Goal: Task Accomplishment & Management: Manage account settings

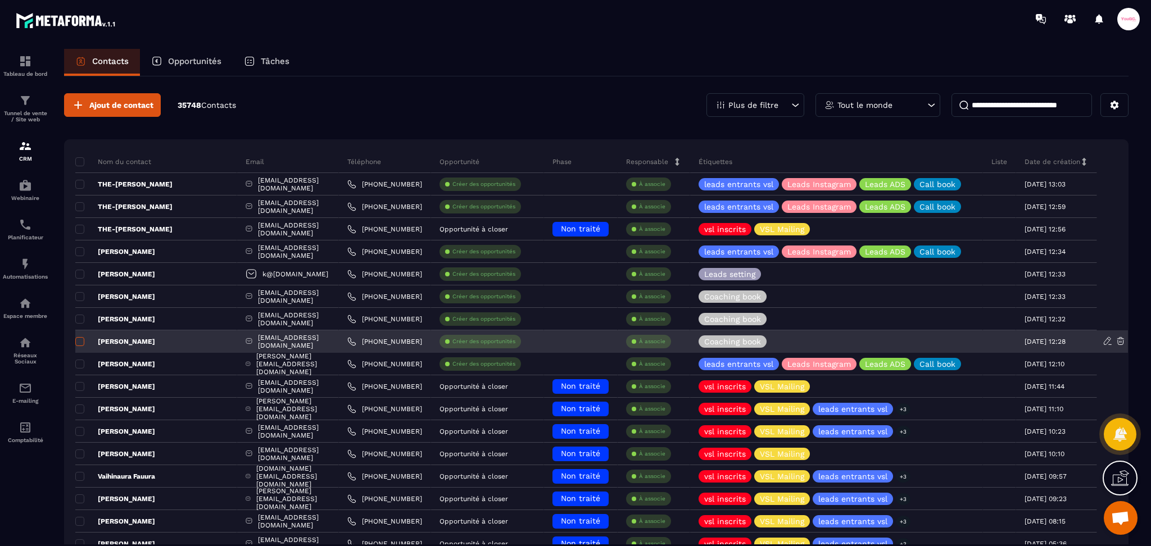
click at [78, 340] on span at bounding box center [79, 341] width 9 height 9
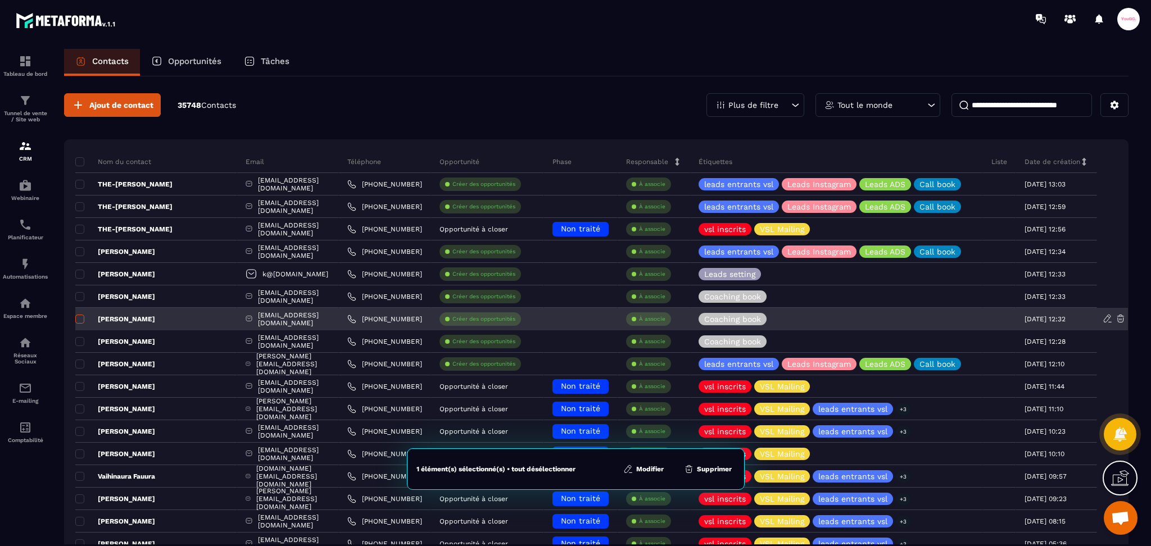
click at [78, 320] on span at bounding box center [79, 319] width 9 height 9
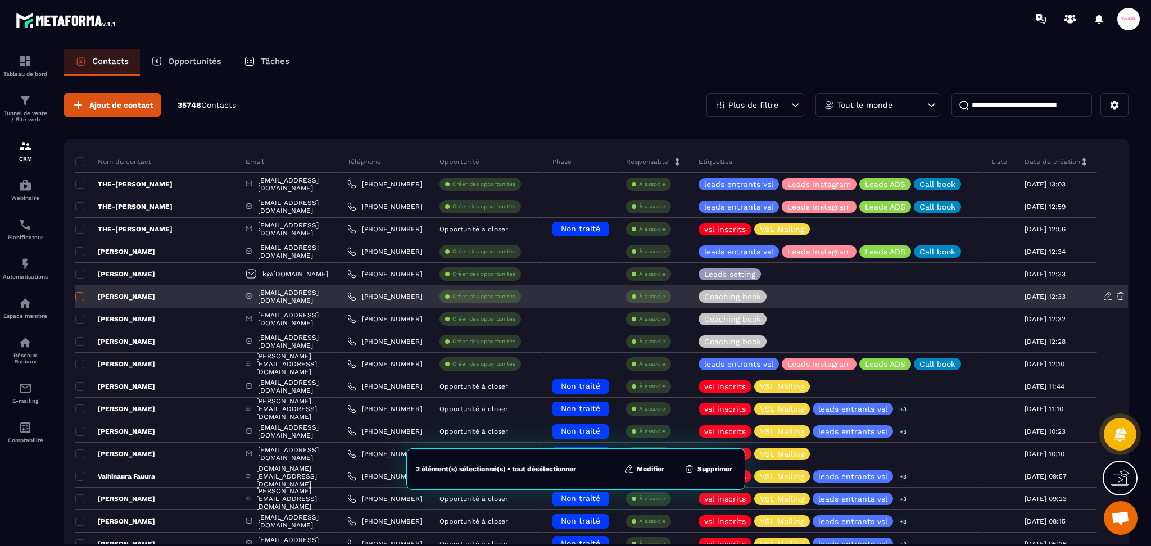
click at [78, 298] on span at bounding box center [79, 296] width 9 height 9
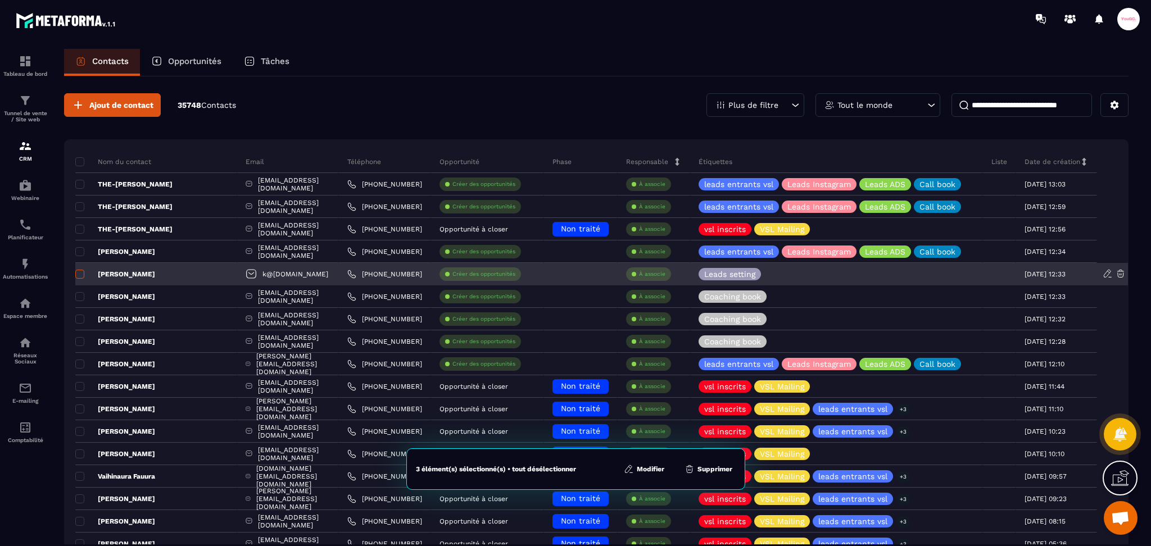
click at [77, 271] on span at bounding box center [79, 274] width 9 height 9
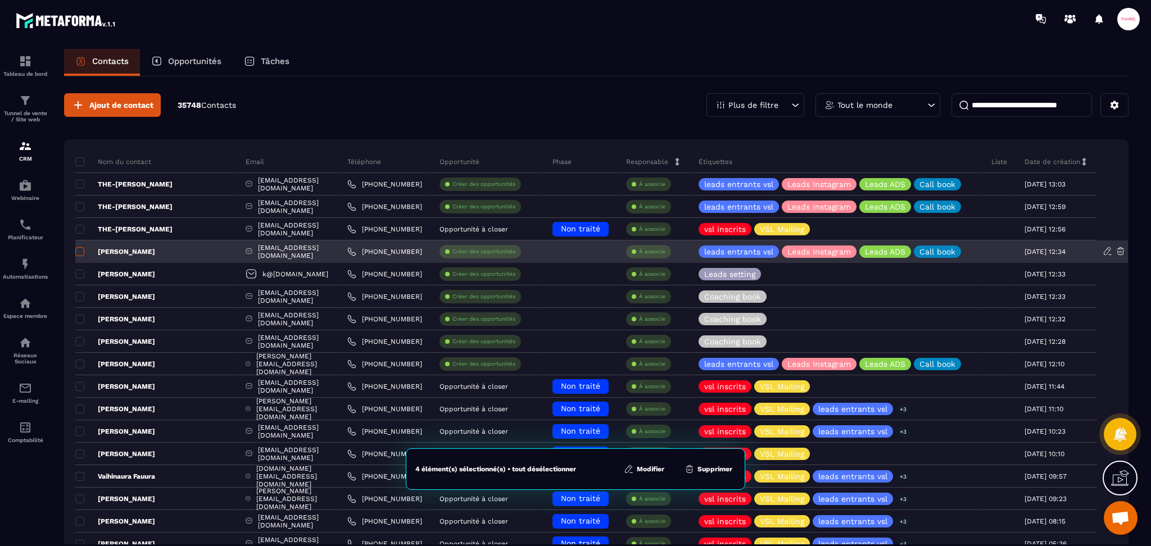
click at [80, 251] on span at bounding box center [79, 251] width 9 height 9
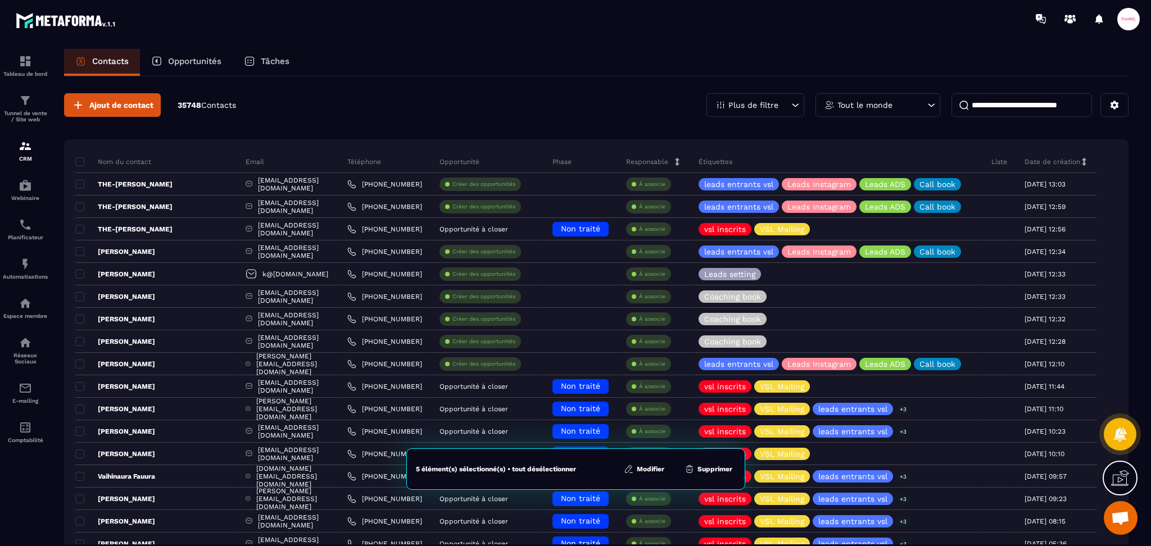
click at [724, 472] on button "Supprimer" at bounding box center [708, 469] width 54 height 11
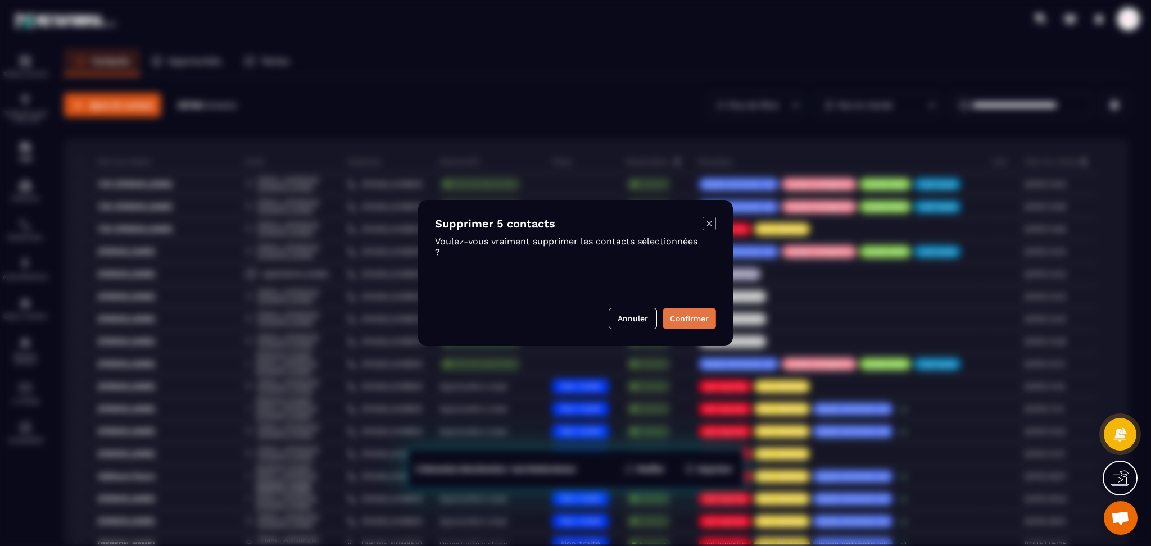
click at [694, 326] on button "Confirmer" at bounding box center [688, 318] width 53 height 21
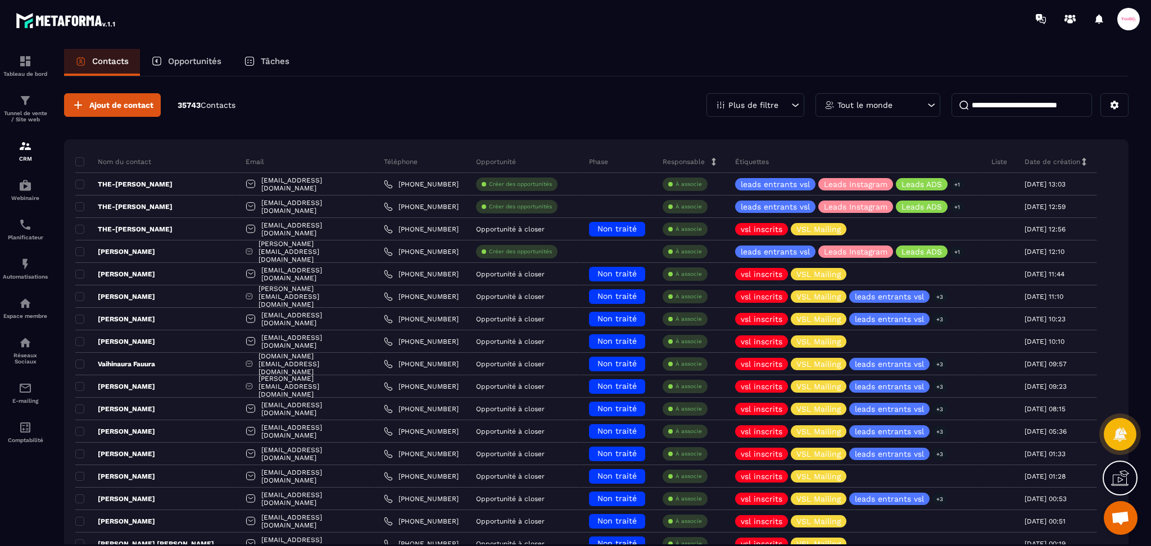
click at [1059, 106] on input at bounding box center [1021, 105] width 140 height 24
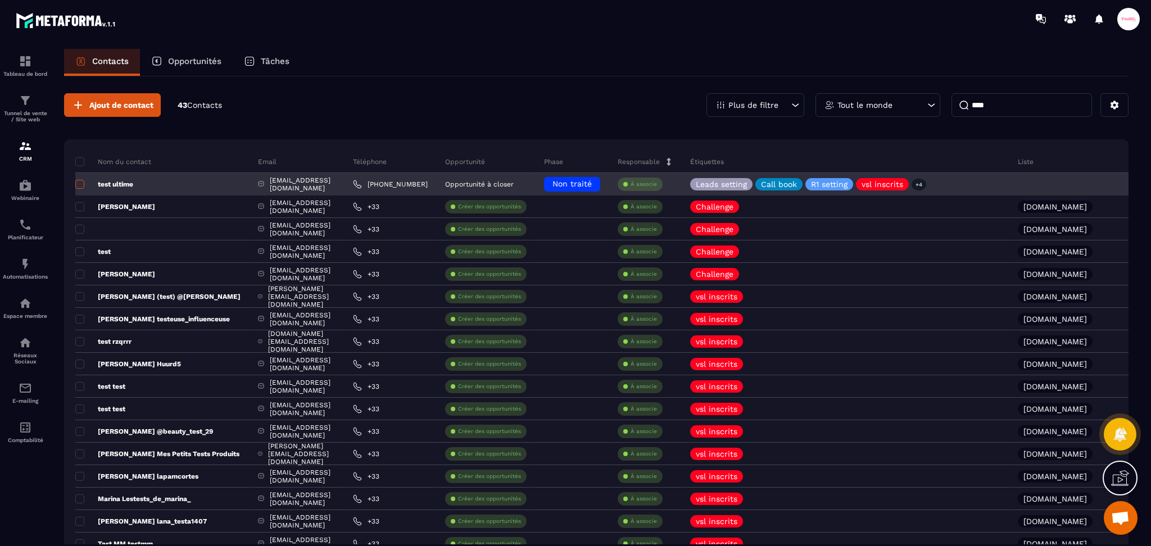
type input "****"
click at [80, 181] on span at bounding box center [79, 184] width 9 height 9
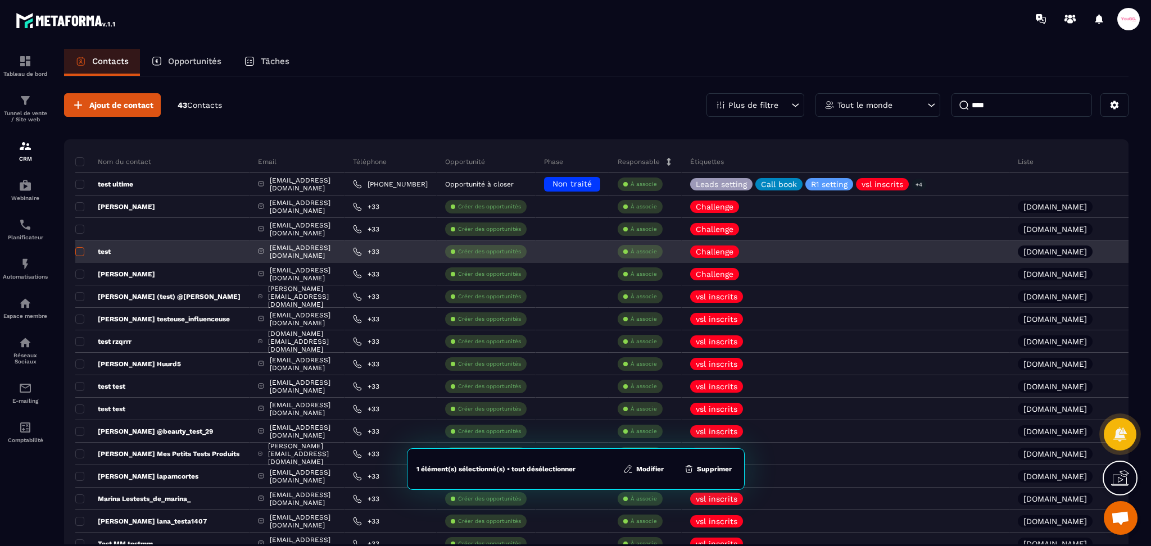
click at [79, 247] on span at bounding box center [79, 251] width 9 height 9
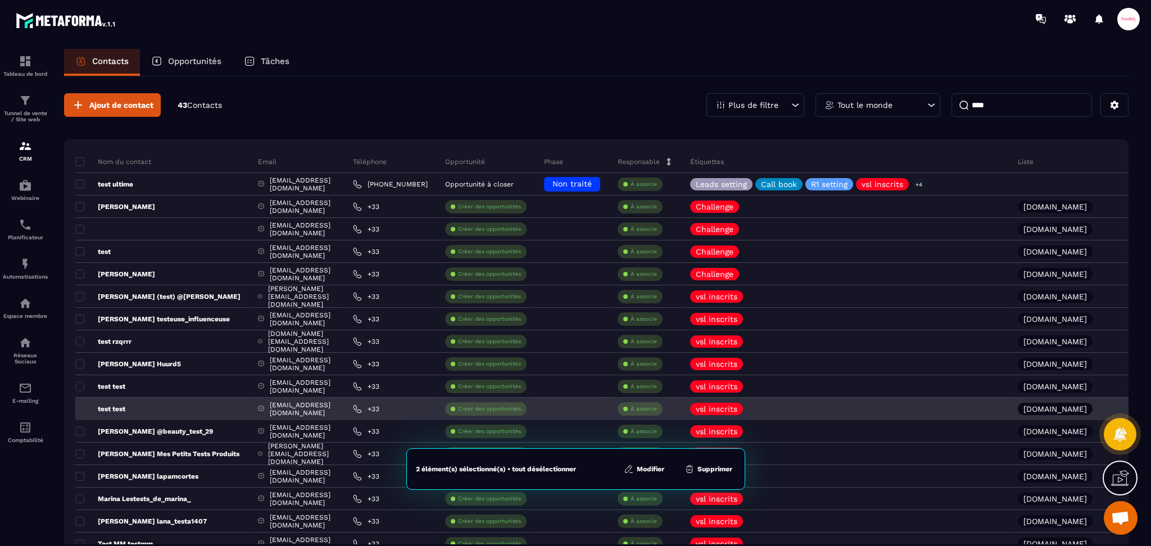
click at [85, 406] on p "test test" at bounding box center [100, 409] width 50 height 9
